Goal: Task Accomplishment & Management: Manage account settings

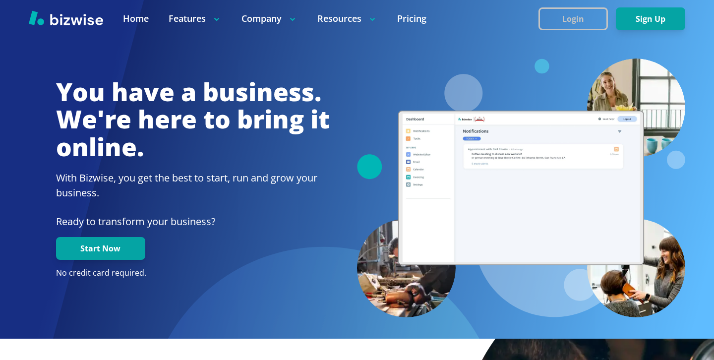
click at [601, 27] on button "Login" at bounding box center [573, 18] width 69 height 23
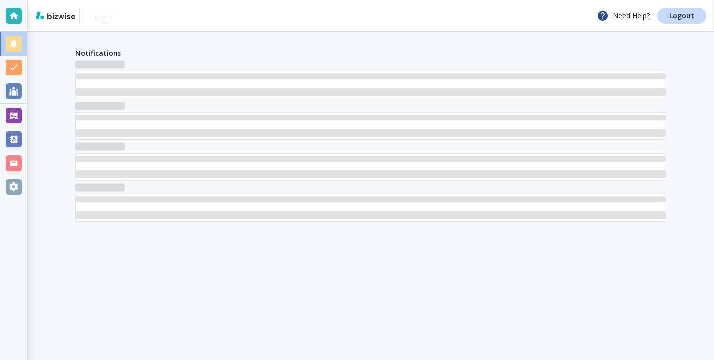
click at [673, 29] on div "Need Help? Logout" at bounding box center [371, 16] width 687 height 32
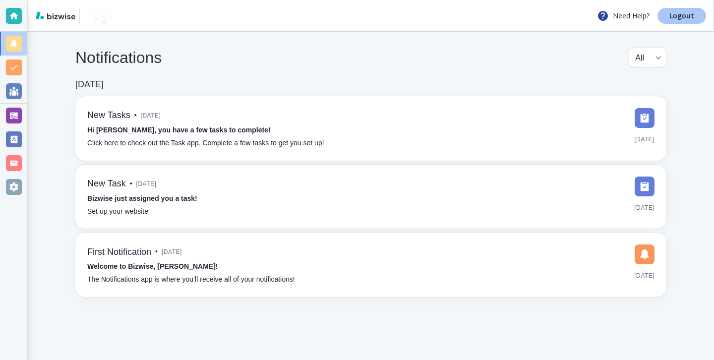
click at [676, 17] on p "Logout" at bounding box center [682, 15] width 25 height 7
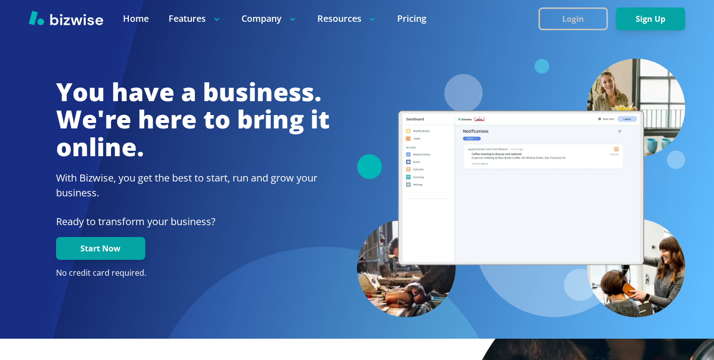
click at [587, 11] on button "Login" at bounding box center [573, 18] width 69 height 23
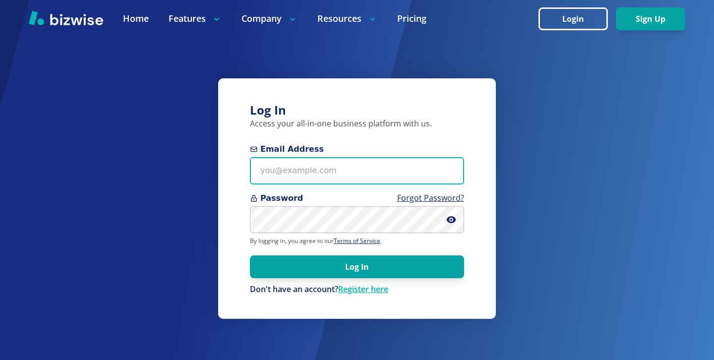
click at [313, 170] on input "Email Address" at bounding box center [357, 170] width 214 height 27
paste input "[EMAIL_ADDRESS][DOMAIN_NAME]"
type input "[EMAIL_ADDRESS][DOMAIN_NAME]"
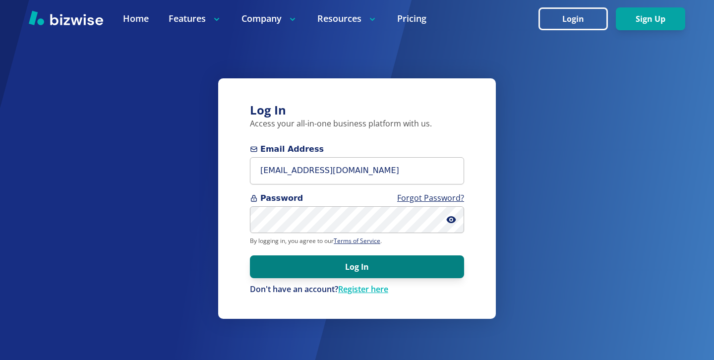
click at [451, 267] on button "Log In" at bounding box center [357, 267] width 214 height 23
click at [296, 277] on button "Log In" at bounding box center [357, 267] width 214 height 23
